Goal: Answer question/provide support: Share knowledge or assist other users

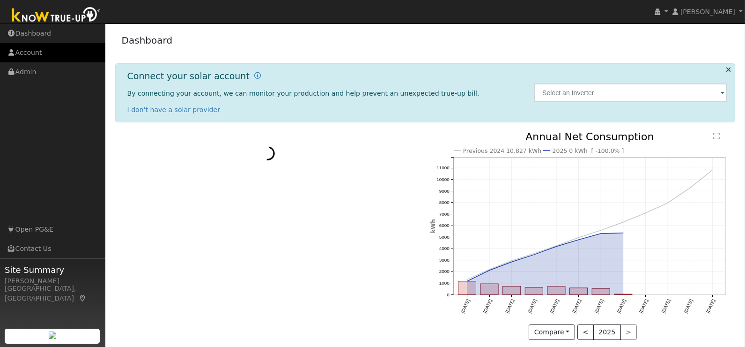
click at [38, 55] on link "Account" at bounding box center [52, 52] width 105 height 19
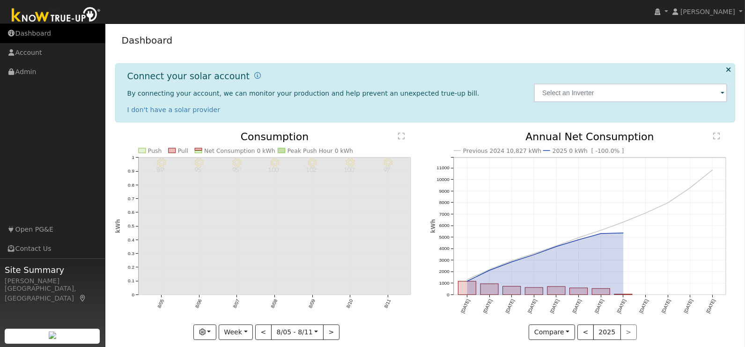
click at [45, 29] on link "Dashboard" at bounding box center [52, 33] width 105 height 19
click at [55, 21] on img at bounding box center [56, 15] width 98 height 21
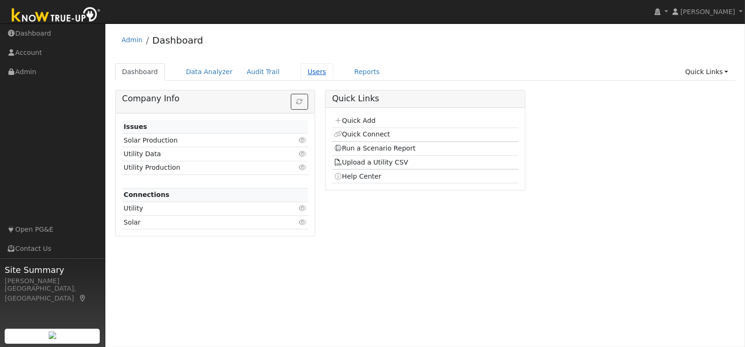
click at [306, 70] on link "Users" at bounding box center [317, 71] width 33 height 17
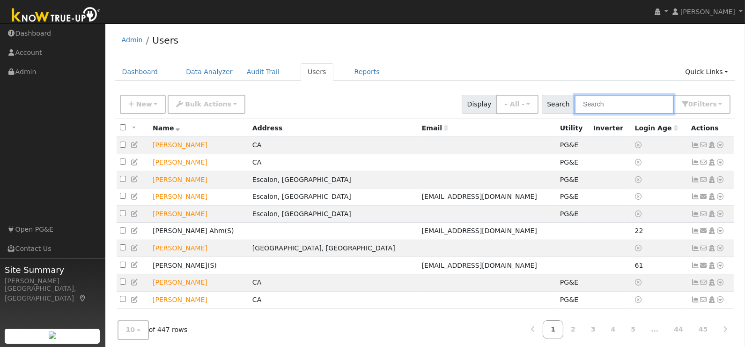
click at [624, 105] on input "text" at bounding box center [624, 104] width 99 height 19
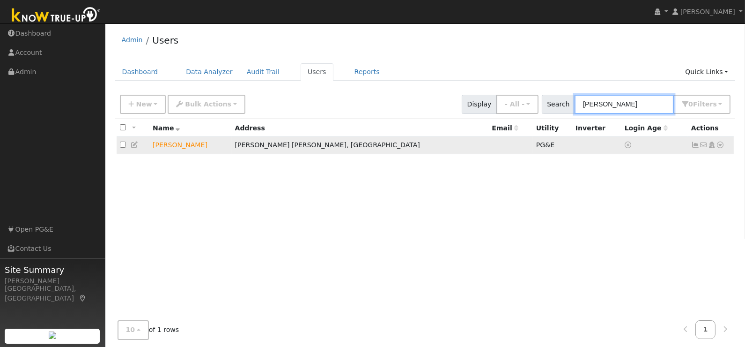
type input "pampuch"
click at [160, 146] on td "Lisa Pampuch" at bounding box center [190, 145] width 82 height 17
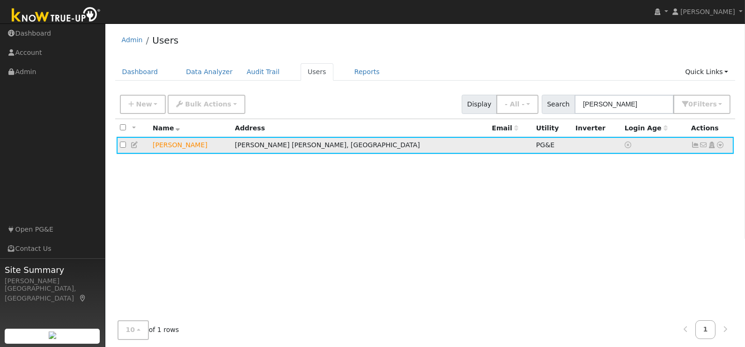
click at [721, 143] on icon at bounding box center [721, 144] width 8 height 7
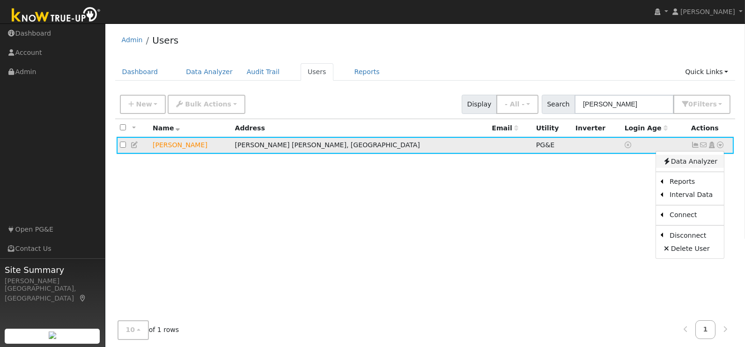
click at [706, 162] on link "Data Analyzer" at bounding box center [690, 161] width 68 height 13
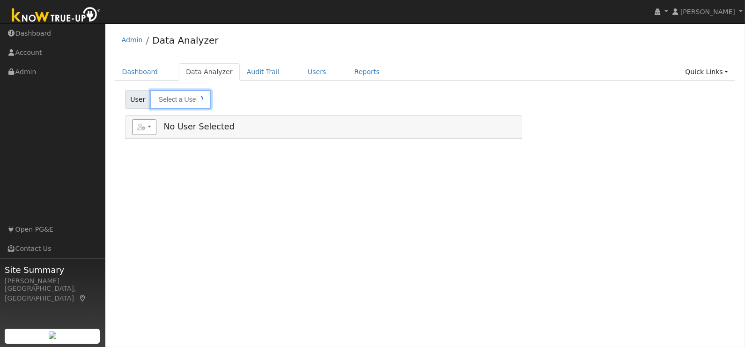
type input "[PERSON_NAME]"
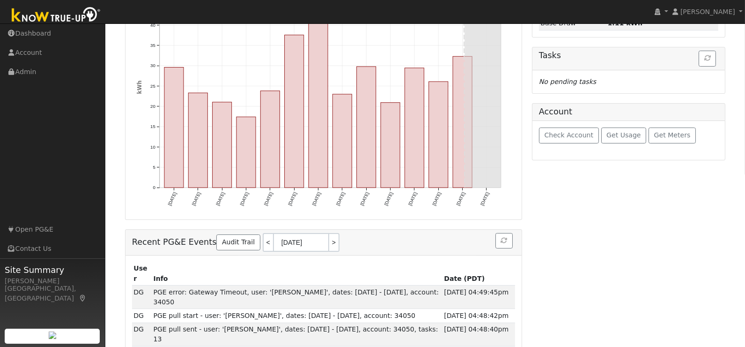
scroll to position [181, 0]
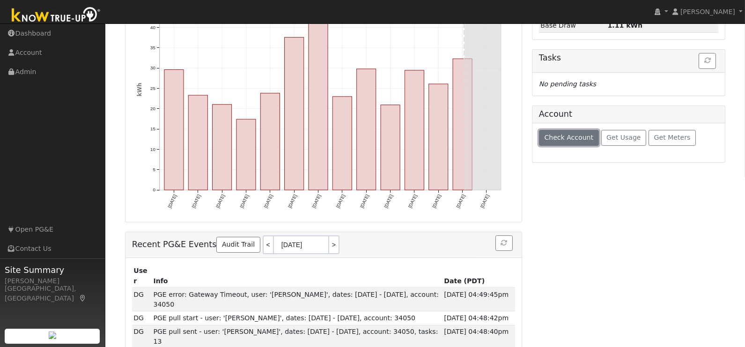
click at [562, 136] on span "Check Account" at bounding box center [568, 137] width 49 height 7
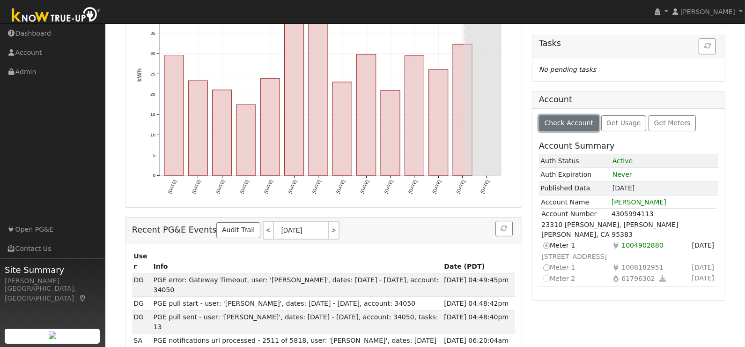
scroll to position [238, 0]
